Goal: Transaction & Acquisition: Purchase product/service

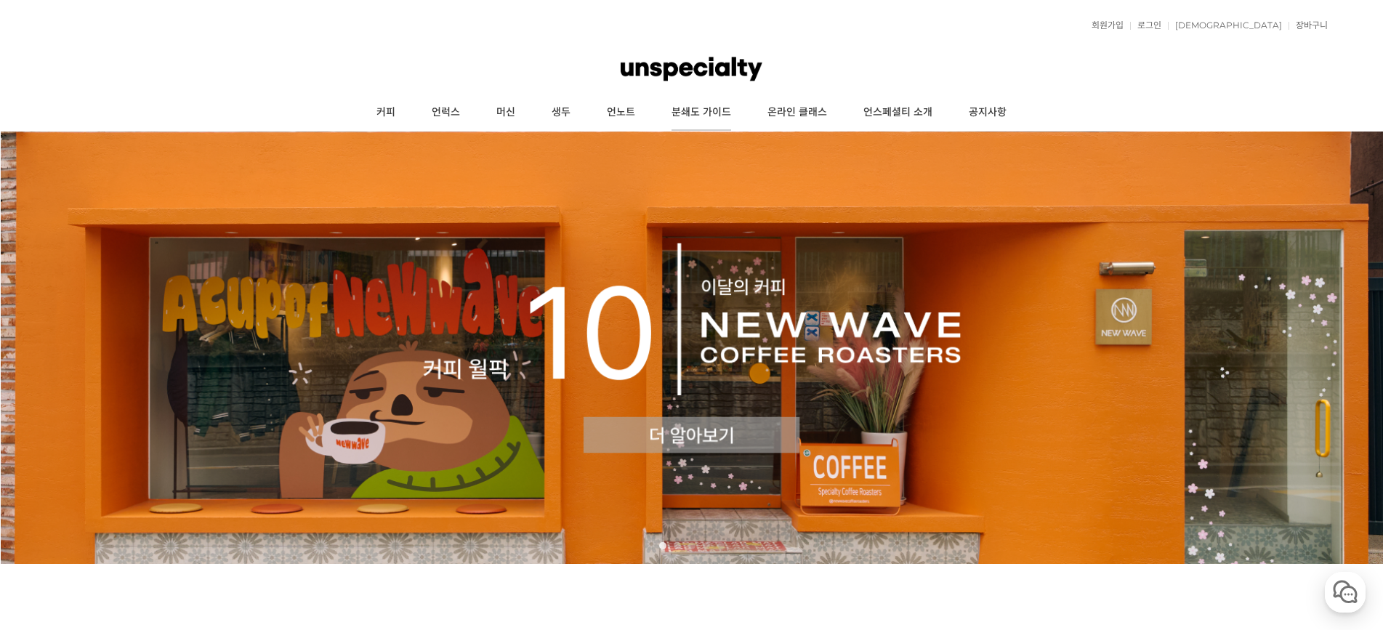
click at [693, 113] on link "분쇄도 가이드" at bounding box center [701, 112] width 96 height 36
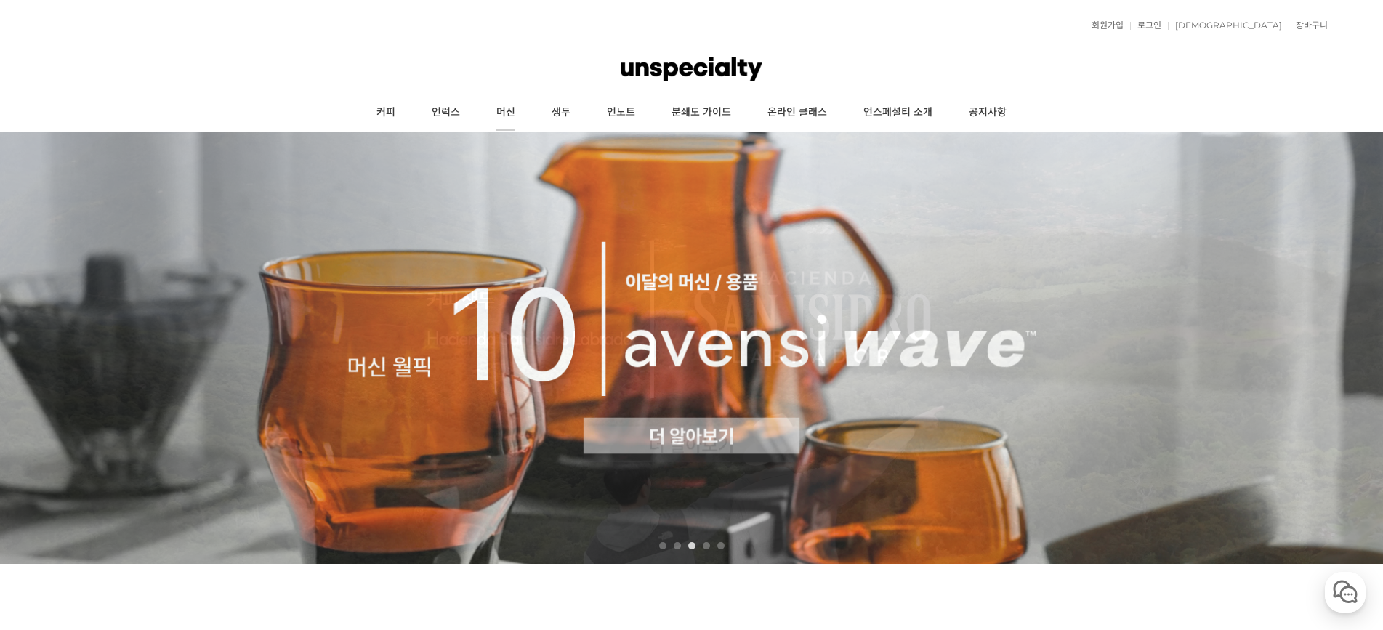
click at [496, 116] on link "머신" at bounding box center [505, 112] width 55 height 36
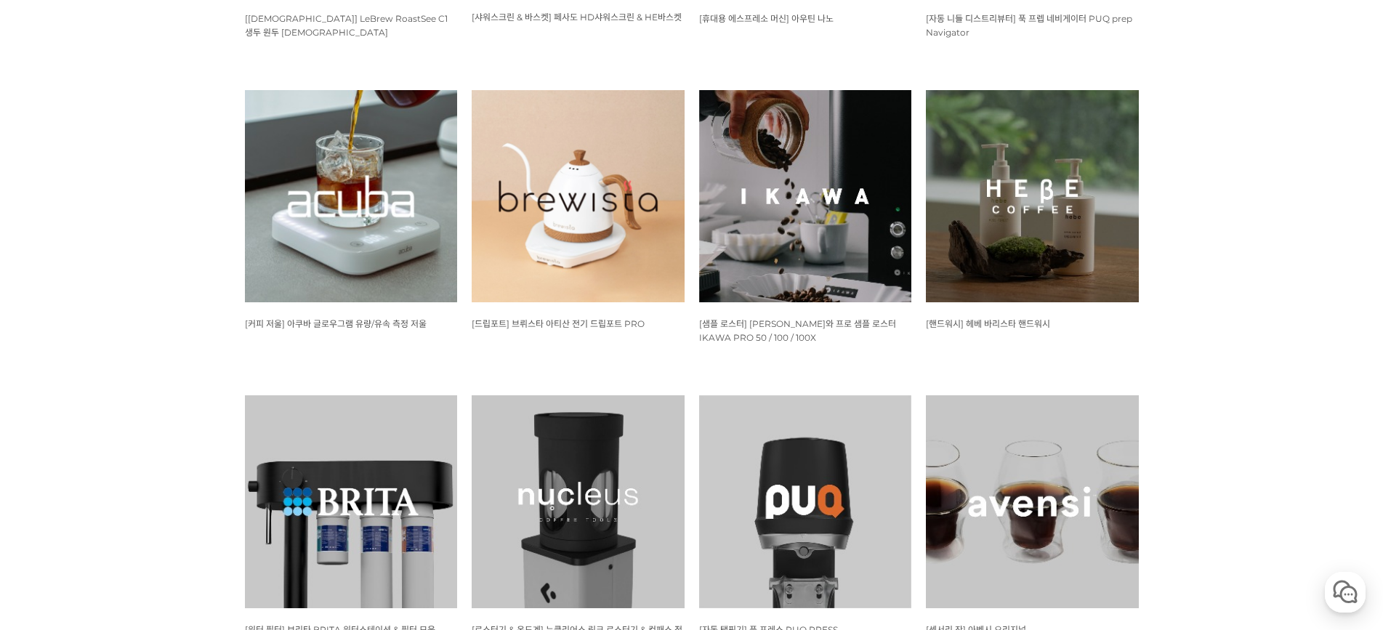
scroll to position [727, 0]
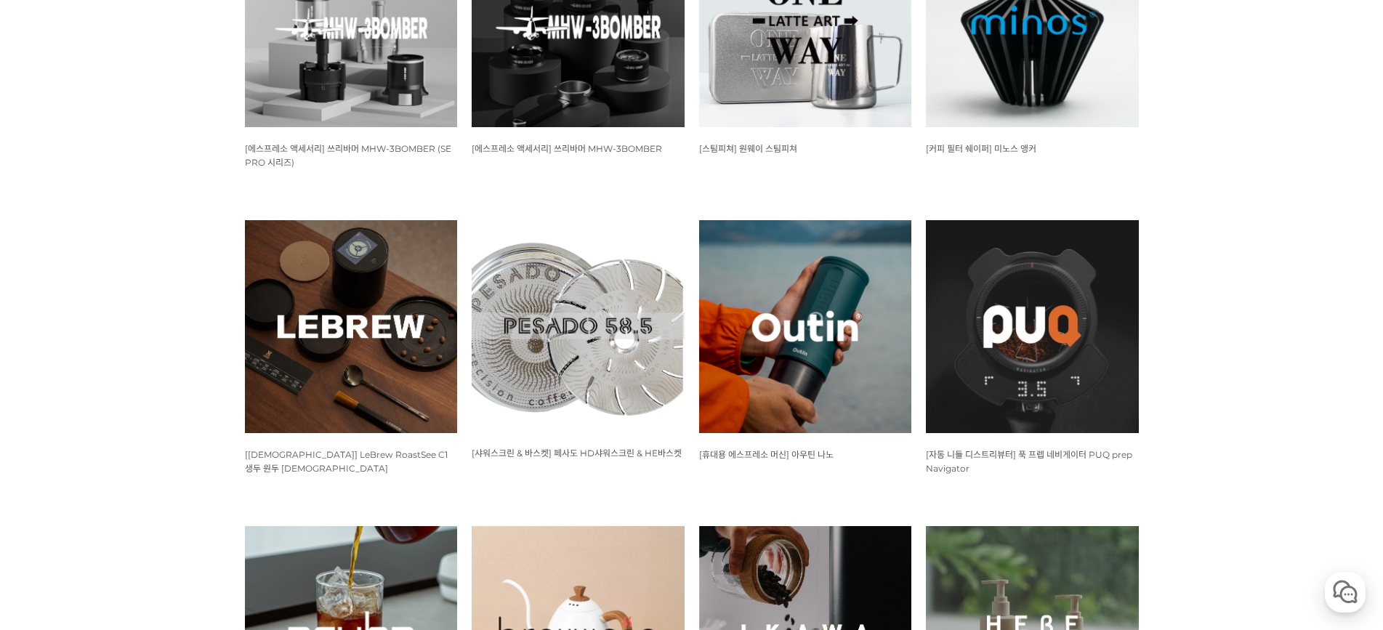
click at [794, 383] on img at bounding box center [805, 326] width 213 height 213
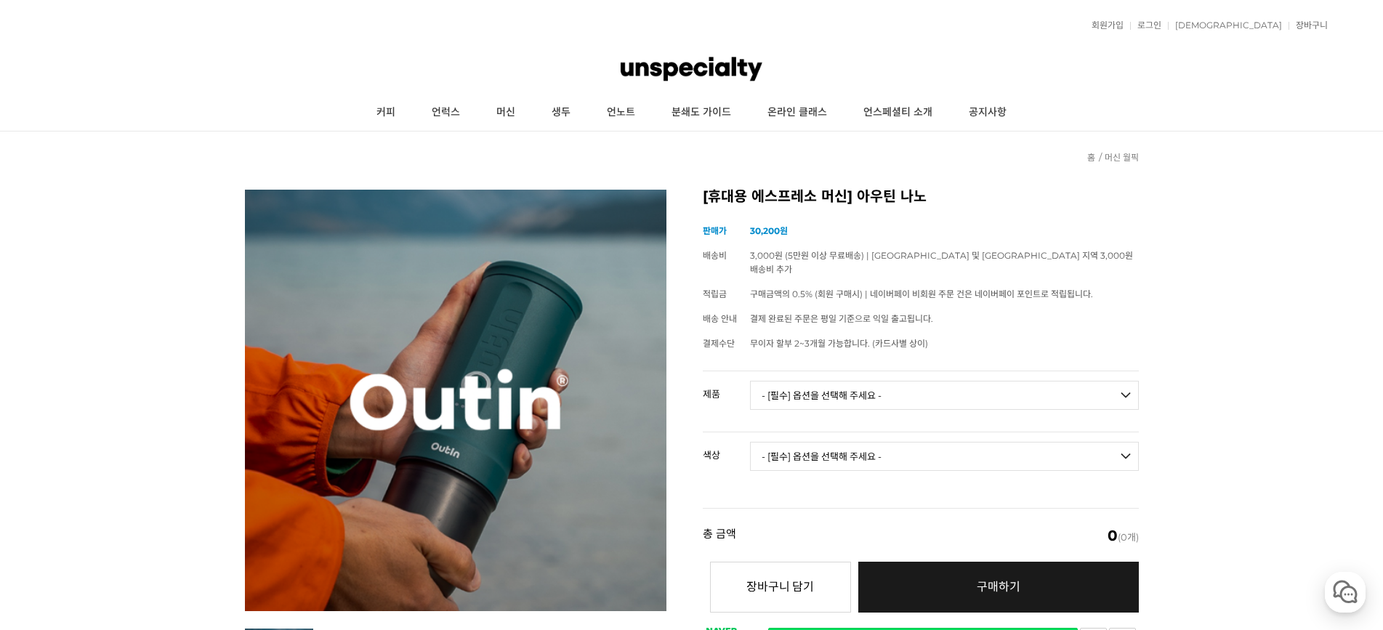
click at [848, 381] on select "- [필수] 옵션을 선택해 주세요 - ------------------- 아우틴 나노 휴대용 에스프레소 머신 아우틴 나노 트래블러 기프트박스 …" at bounding box center [944, 395] width 389 height 29
click at [1122, 307] on td "결제 완료된 주문은 평일 기준으로 익일 출고됩니다." at bounding box center [944, 319] width 389 height 25
click at [702, 114] on link "분쇄도 가이드" at bounding box center [701, 112] width 96 height 36
